Goal: Task Accomplishment & Management: Complete application form

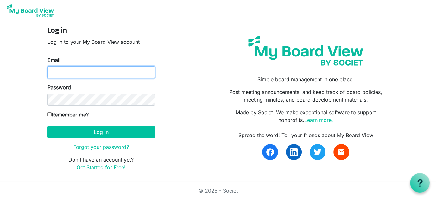
click at [55, 72] on input "Email" at bounding box center [101, 72] width 107 height 12
type input "director@exeterlibrary.org"
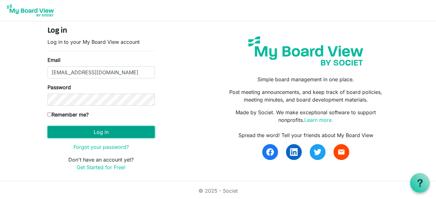
click at [98, 132] on button "Log in" at bounding box center [101, 132] width 107 height 12
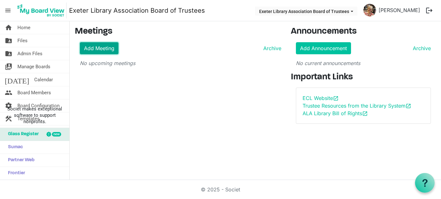
click at [100, 47] on link "Add Meeting" at bounding box center [99, 48] width 39 height 12
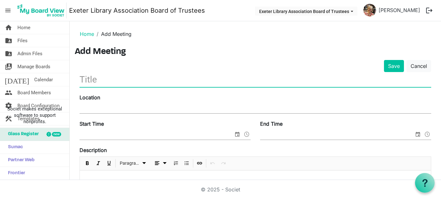
click at [89, 82] on input "text" at bounding box center [256, 79] width 352 height 15
type input "Board of Trustees Meeting"
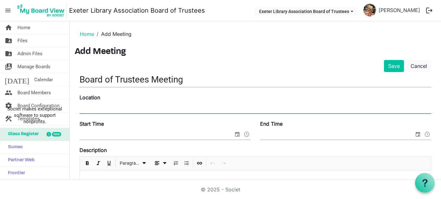
click at [109, 106] on input "Location" at bounding box center [256, 109] width 352 height 10
type input "[GEOGRAPHIC_DATA], Program Room"
click at [101, 134] on input "Start Time" at bounding box center [157, 135] width 154 height 10
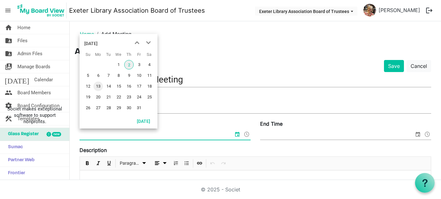
click at [99, 85] on span "13" at bounding box center [99, 86] width 10 height 10
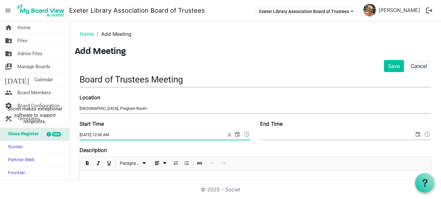
click at [111, 133] on input "10/13/2025 12:00 AM" at bounding box center [153, 135] width 146 height 10
drag, startPoint x: 103, startPoint y: 133, endPoint x: 121, endPoint y: 133, distance: 18.1
click at [121, 133] on input "10/13/2025 12:00 AM" at bounding box center [153, 135] width 146 height 10
type input "10/13/2025 6:30 PM"
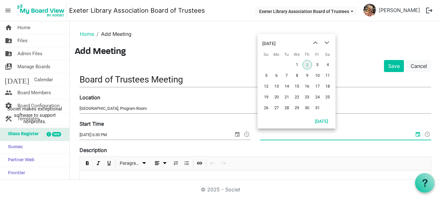
click at [309, 135] on input "End Time" at bounding box center [337, 135] width 154 height 10
click at [278, 86] on span "13" at bounding box center [277, 86] width 10 height 10
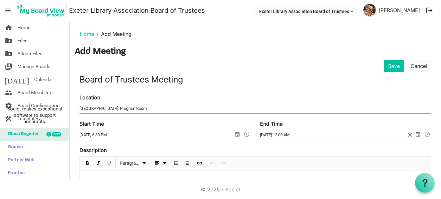
drag, startPoint x: 281, startPoint y: 134, endPoint x: 299, endPoint y: 134, distance: 18.4
click at [299, 134] on input "10/13/2025 12:00 AM" at bounding box center [333, 135] width 146 height 10
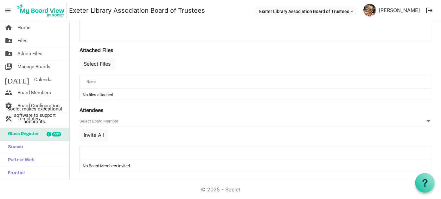
scroll to position [223, 0]
type input "10/13/2025 8:00 PM"
click at [87, 132] on button "Invite All" at bounding box center [94, 134] width 29 height 12
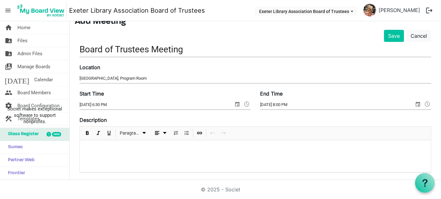
scroll to position [27, 0]
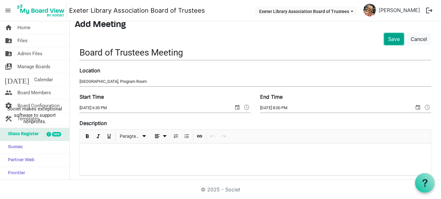
click at [390, 37] on button "Save" at bounding box center [394, 39] width 20 height 12
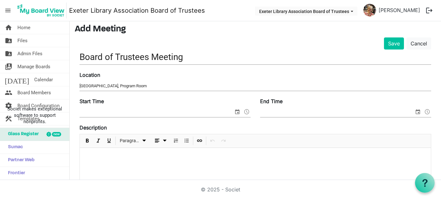
scroll to position [32, 0]
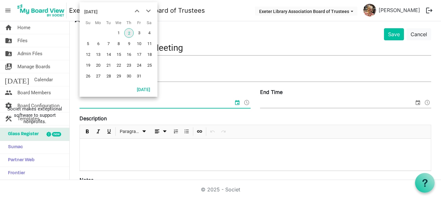
click at [95, 103] on input "Start Time" at bounding box center [157, 103] width 154 height 10
click at [98, 54] on span "13" at bounding box center [99, 55] width 10 height 10
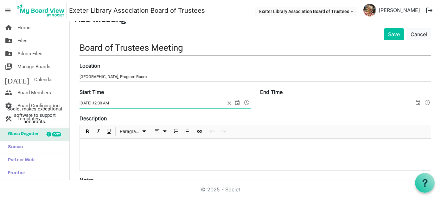
drag, startPoint x: 103, startPoint y: 102, endPoint x: 123, endPoint y: 102, distance: 19.7
click at [123, 102] on input "10/13/2025 12:00 AM" at bounding box center [153, 103] width 146 height 10
type input "10/13/2025 6:30 PM"
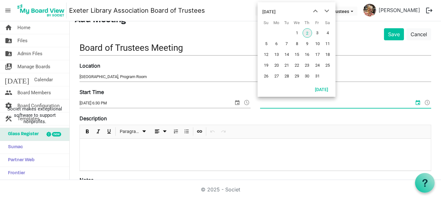
click at [268, 103] on input "End Time" at bounding box center [337, 103] width 154 height 10
click at [275, 52] on span "13" at bounding box center [277, 55] width 10 height 10
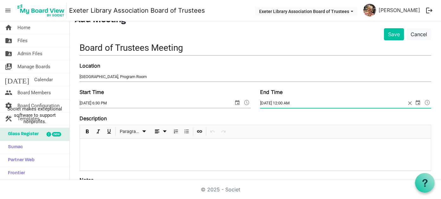
click at [424, 101] on span at bounding box center [428, 102] width 8 height 8
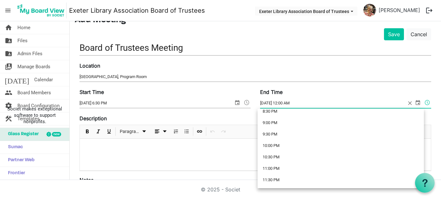
scroll to position [442, 0]
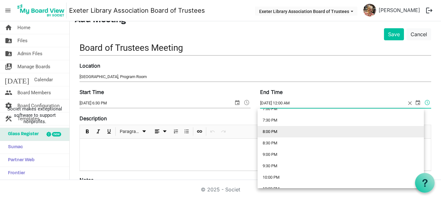
click at [277, 132] on li "8:00 PM" at bounding box center [341, 131] width 166 height 11
type input "10/13/2025 8:00 PM"
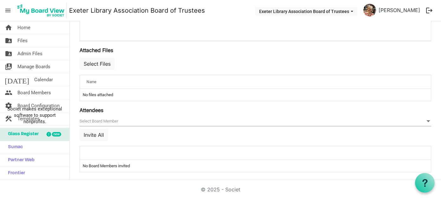
scroll to position [223, 0]
click at [93, 130] on button "Invite All" at bounding box center [94, 134] width 29 height 12
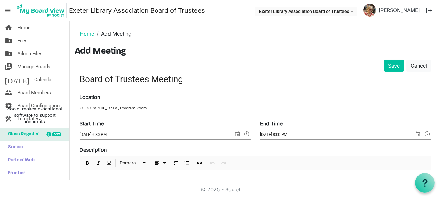
scroll to position [0, 0]
click at [390, 66] on button "Save" at bounding box center [394, 66] width 20 height 12
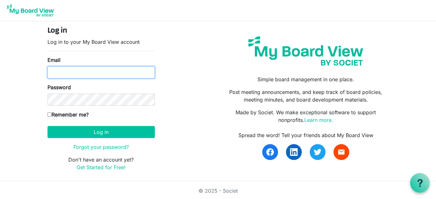
click at [58, 70] on input "Email" at bounding box center [101, 72] width 107 height 12
type input "[EMAIL_ADDRESS][DOMAIN_NAME]"
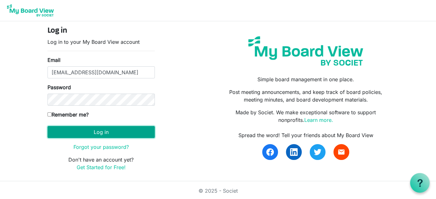
click at [98, 129] on button "Log in" at bounding box center [101, 132] width 107 height 12
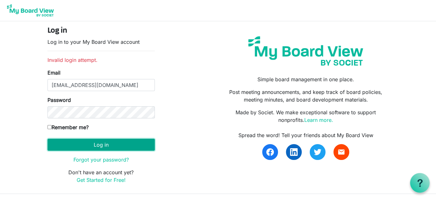
click at [110, 145] on button "Log in" at bounding box center [101, 145] width 107 height 12
click at [92, 143] on button "Log in" at bounding box center [101, 145] width 107 height 12
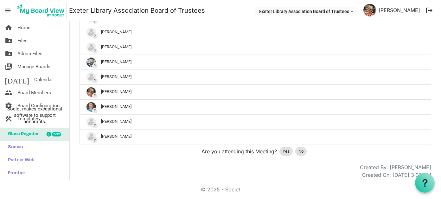
scroll to position [208, 0]
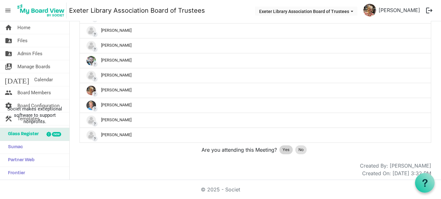
click at [286, 146] on span "Yes" at bounding box center [286, 149] width 7 height 6
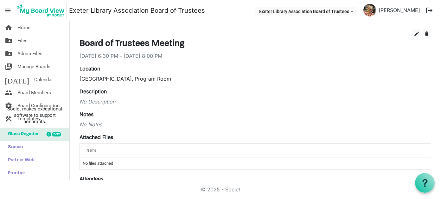
scroll to position [0, 0]
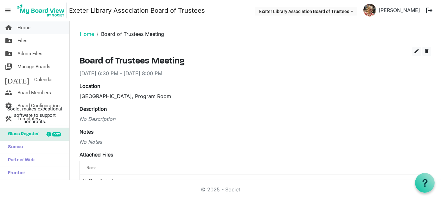
click at [21, 26] on span "Home" at bounding box center [23, 27] width 13 height 13
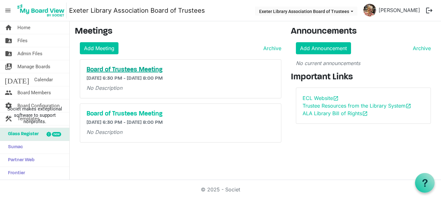
click at [137, 69] on h5 "Board of Trustees Meeting" at bounding box center [181, 70] width 189 height 8
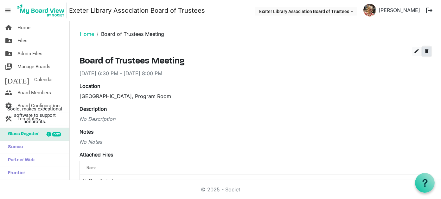
click at [424, 51] on span "delete" at bounding box center [427, 51] width 6 height 6
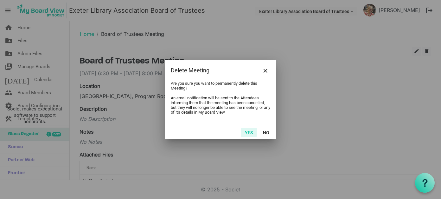
click at [249, 130] on button "Yes" at bounding box center [249, 132] width 16 height 9
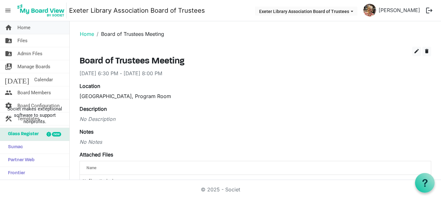
drag, startPoint x: 27, startPoint y: 25, endPoint x: 32, endPoint y: 27, distance: 5.3
click at [27, 25] on span "Home" at bounding box center [23, 27] width 13 height 13
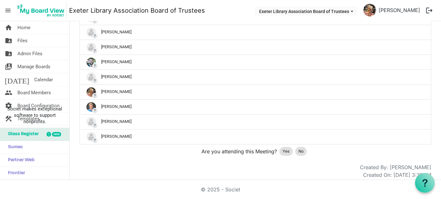
scroll to position [208, 0]
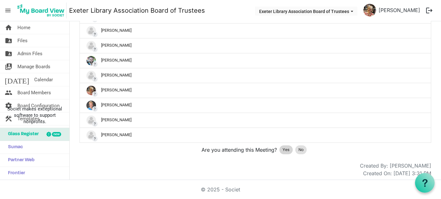
click at [287, 147] on div "Yes" at bounding box center [286, 149] width 13 height 9
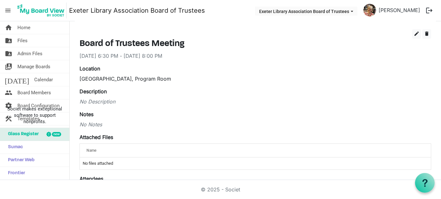
scroll to position [0, 0]
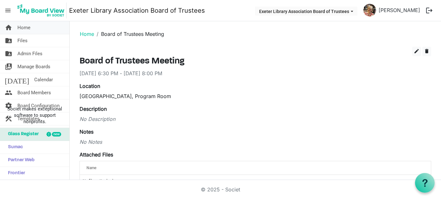
click at [26, 26] on span "Home" at bounding box center [23, 27] width 13 height 13
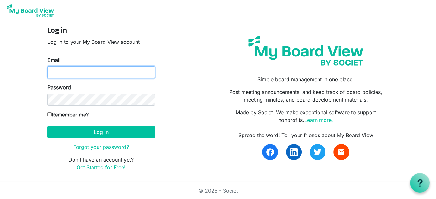
click at [69, 73] on input "Email" at bounding box center [101, 72] width 107 height 12
type input "[EMAIL_ADDRESS][DOMAIN_NAME]"
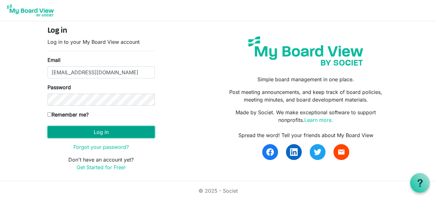
click at [103, 128] on button "Log in" at bounding box center [101, 132] width 107 height 12
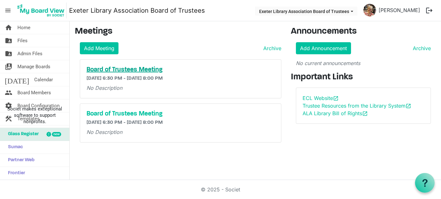
click at [119, 68] on h5 "Board of Trustees Meeting" at bounding box center [181, 70] width 189 height 8
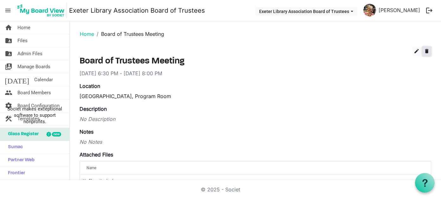
click at [424, 48] on span "delete" at bounding box center [427, 51] width 6 height 6
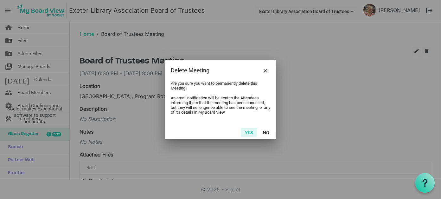
click at [251, 133] on button "Yes" at bounding box center [249, 132] width 16 height 9
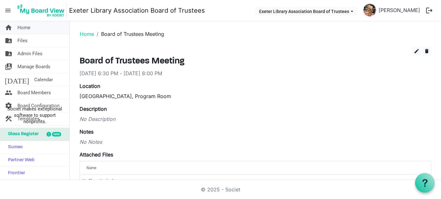
click at [25, 28] on span "Home" at bounding box center [23, 27] width 13 height 13
